Goal: Submit feedback/report problem: Submit feedback/report problem

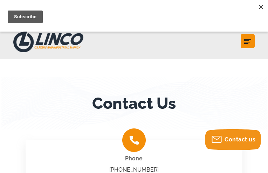
type input "N/A"
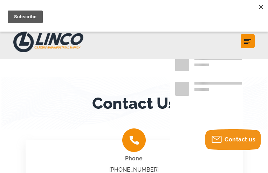
scroll to position [273, 0]
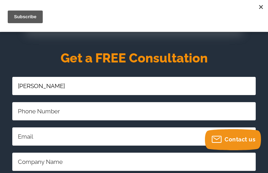
type input "[PERSON_NAME]"
type input "[PHONE_NUMBER]"
type input "NextGen Communications Holdings"
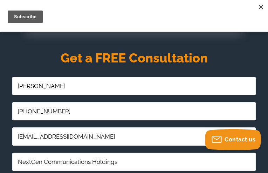
type input "[EMAIL_ADDRESS][DOMAIN_NAME]"
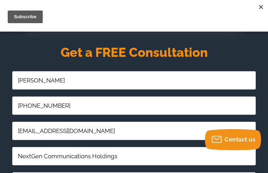
scroll to position [23, 0]
type textarea "Hey, Noticed "Semiconductor"; possibly misspelled? Quickly verifying with [DOMA…"
checkbox input "true"
